Goal: Task Accomplishment & Management: Manage account settings

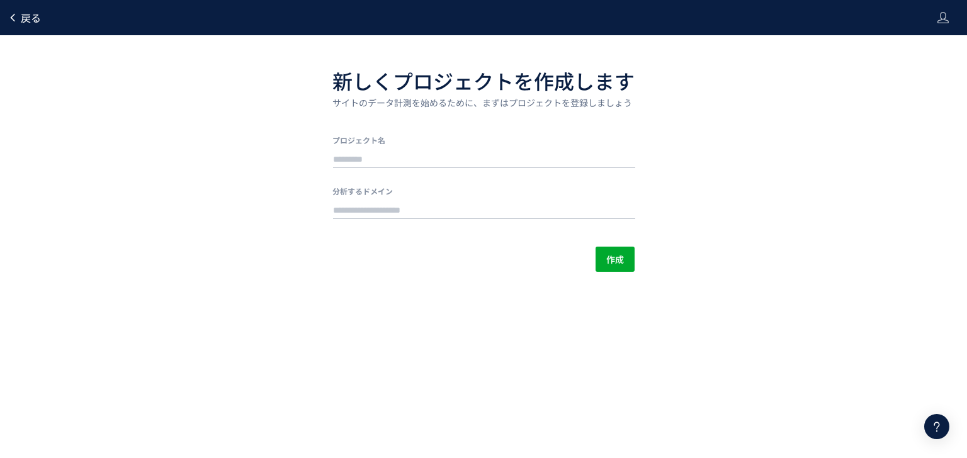
click at [18, 13] on link "戻る" at bounding box center [24, 18] width 33 height 14
click at [938, 24] on div at bounding box center [942, 17] width 13 height 35
click at [920, 70] on span "ログアウト" at bounding box center [902, 70] width 44 height 13
click at [14, 25] on div "戻る" at bounding box center [24, 17] width 33 height 35
click at [17, 17] on icon at bounding box center [13, 18] width 10 height 10
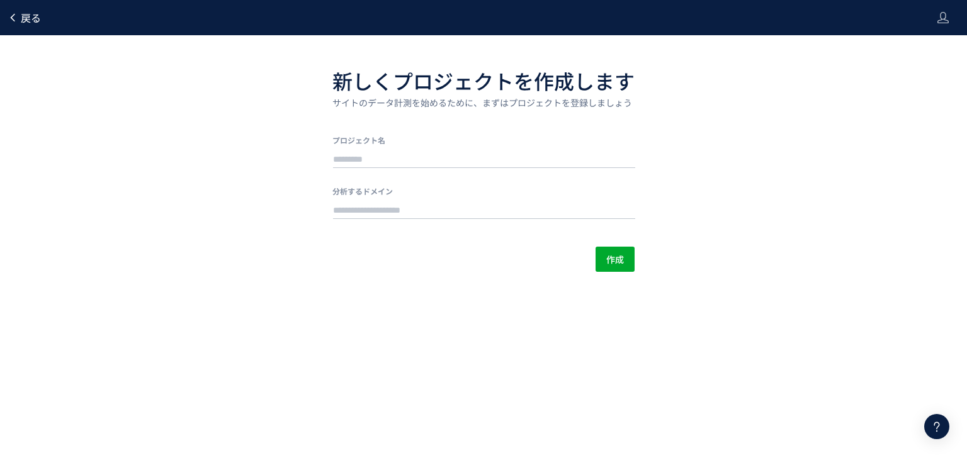
click at [23, 18] on span "戻る" at bounding box center [31, 17] width 20 height 15
click at [29, 20] on span "戻る" at bounding box center [31, 17] width 20 height 15
click at [948, 16] on icon at bounding box center [942, 17] width 13 height 13
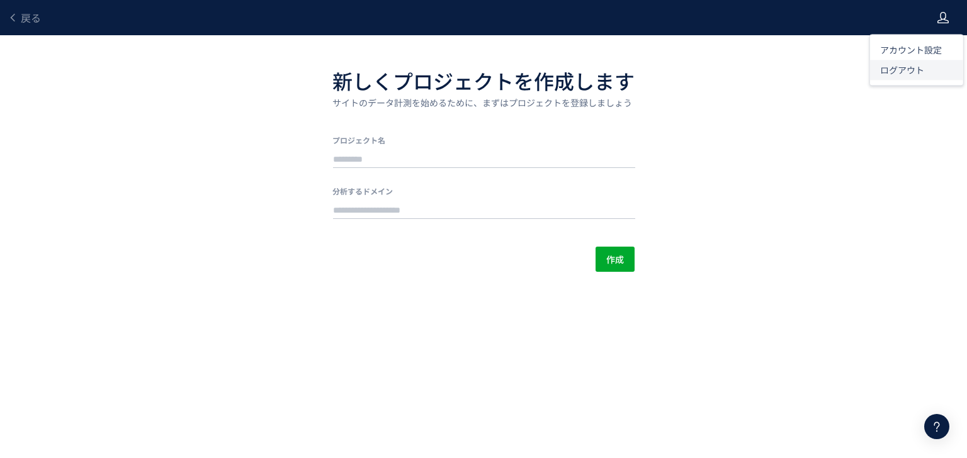
click at [923, 76] on li "ログアウト" at bounding box center [916, 70] width 93 height 20
